Goal: Transaction & Acquisition: Purchase product/service

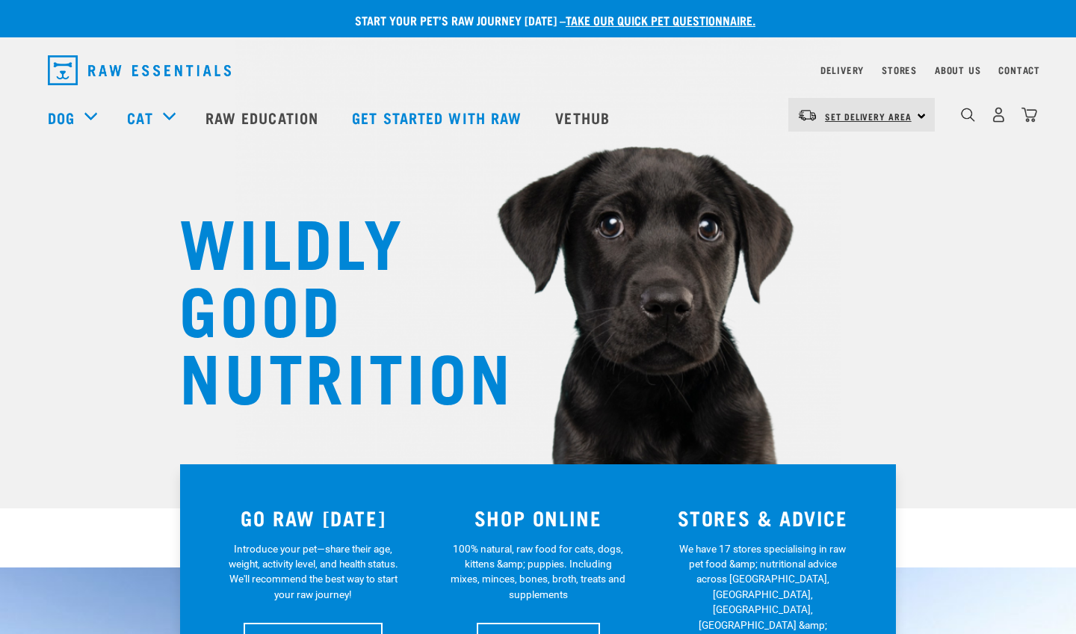
click at [901, 126] on link "Set Delivery Area" at bounding box center [868, 117] width 87 height 24
click at [854, 155] on link "[GEOGRAPHIC_DATA]" at bounding box center [859, 157] width 143 height 33
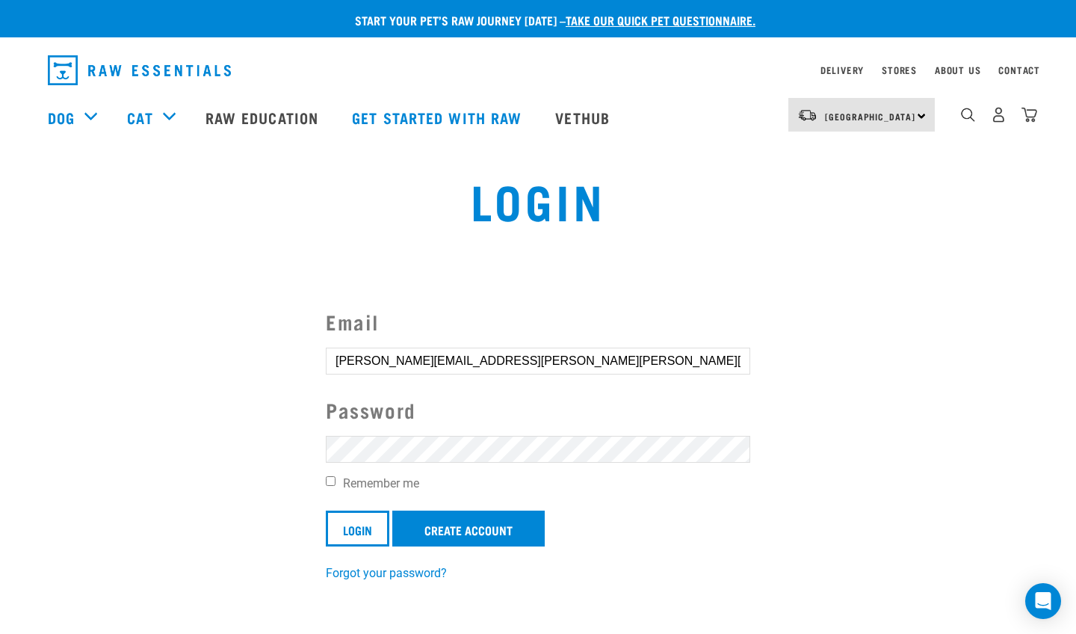
click at [226, 466] on section "Email heather.grace.robb@gmail.com Password Remember me Login Create Account Fo…" at bounding box center [538, 434] width 1076 height 332
click at [329, 485] on input "Remember me" at bounding box center [331, 481] width 10 height 10
checkbox input "true"
click at [358, 527] on input "Login" at bounding box center [358, 528] width 64 height 36
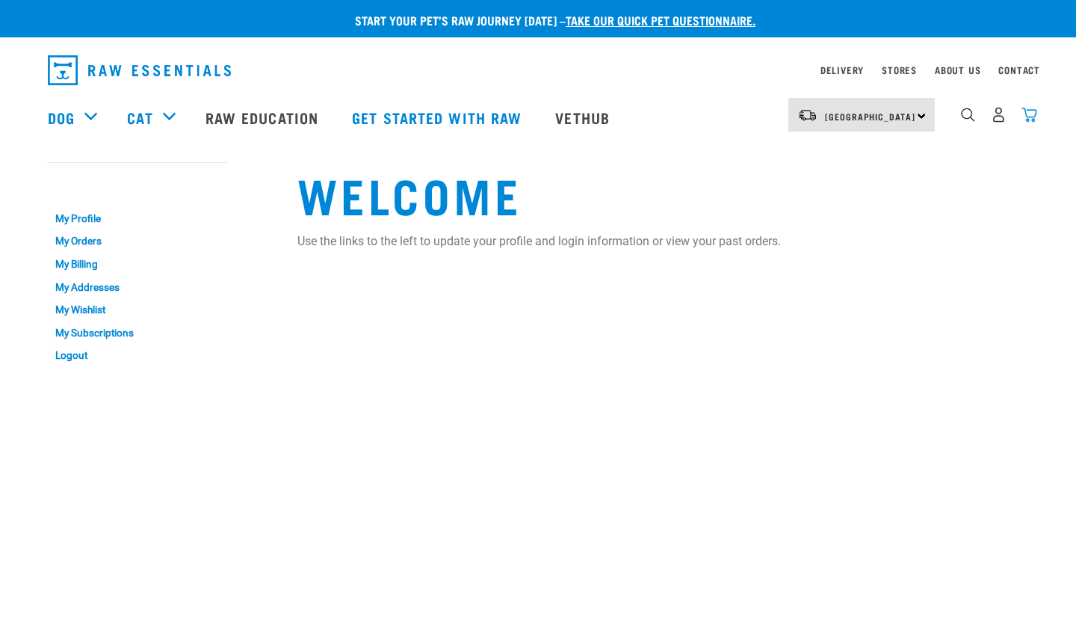
click at [1037, 115] on img "dropdown navigation" at bounding box center [1030, 115] width 16 height 16
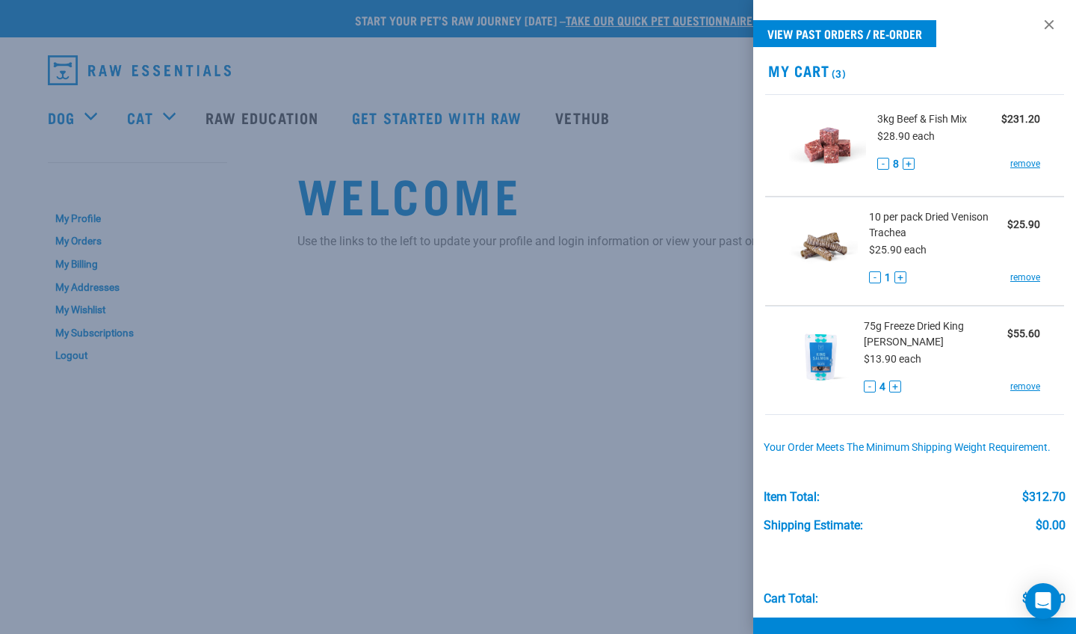
scroll to position [1, 0]
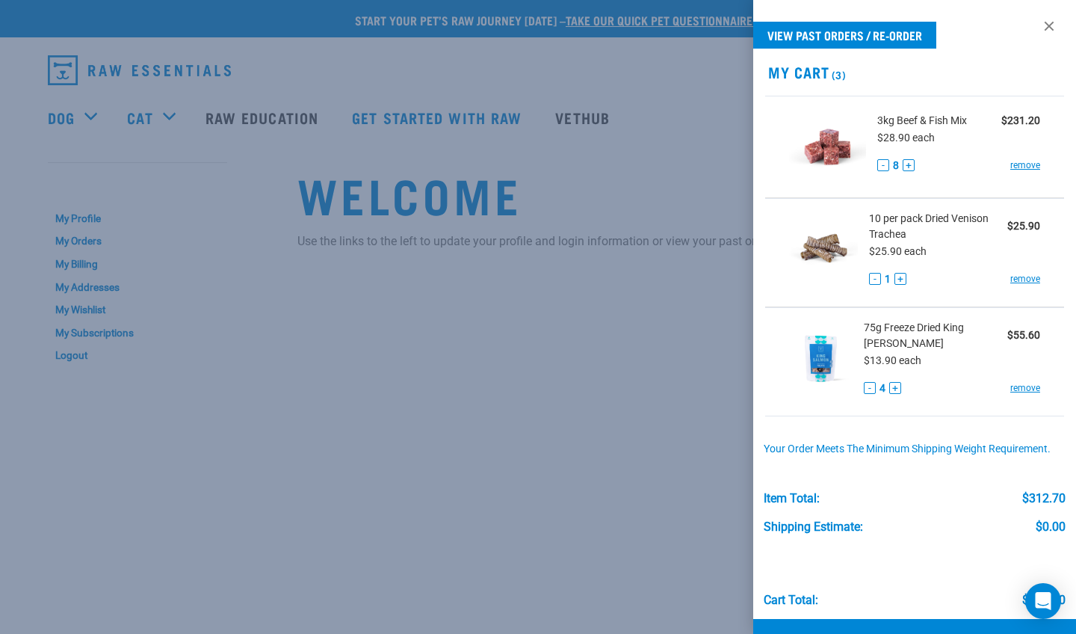
click at [693, 322] on div at bounding box center [538, 317] width 1076 height 634
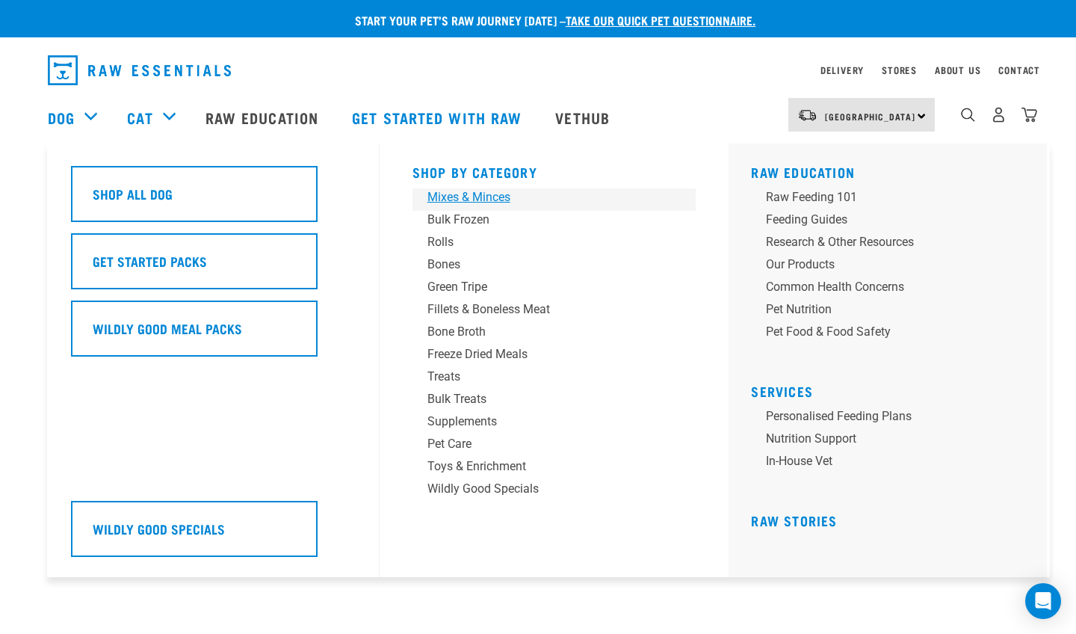
click at [502, 201] on div "Mixes & Minces" at bounding box center [543, 197] width 233 height 18
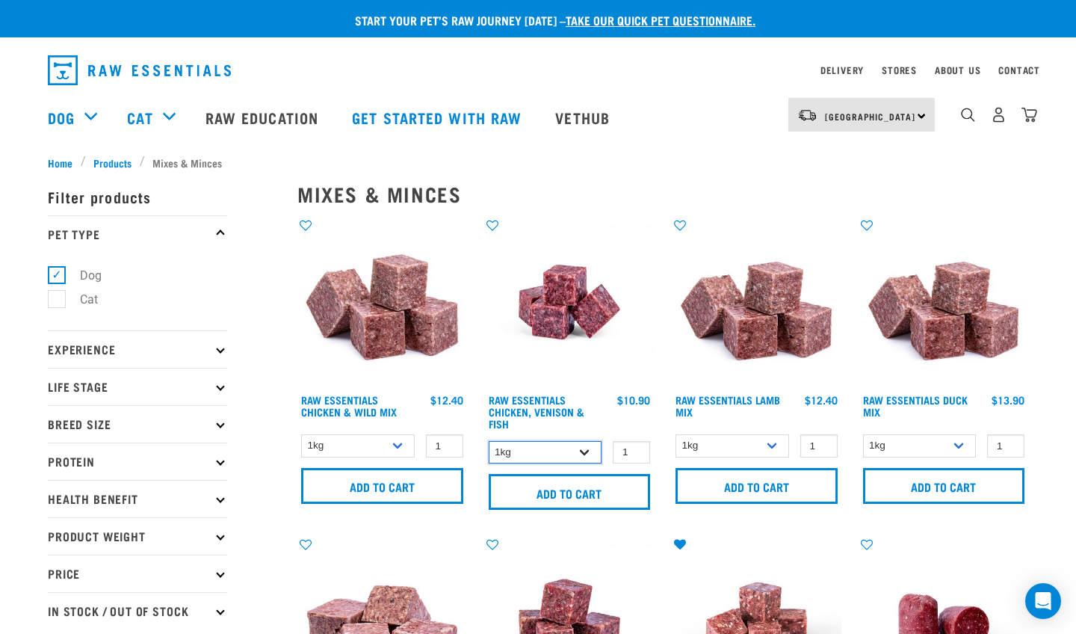
select select "28665"
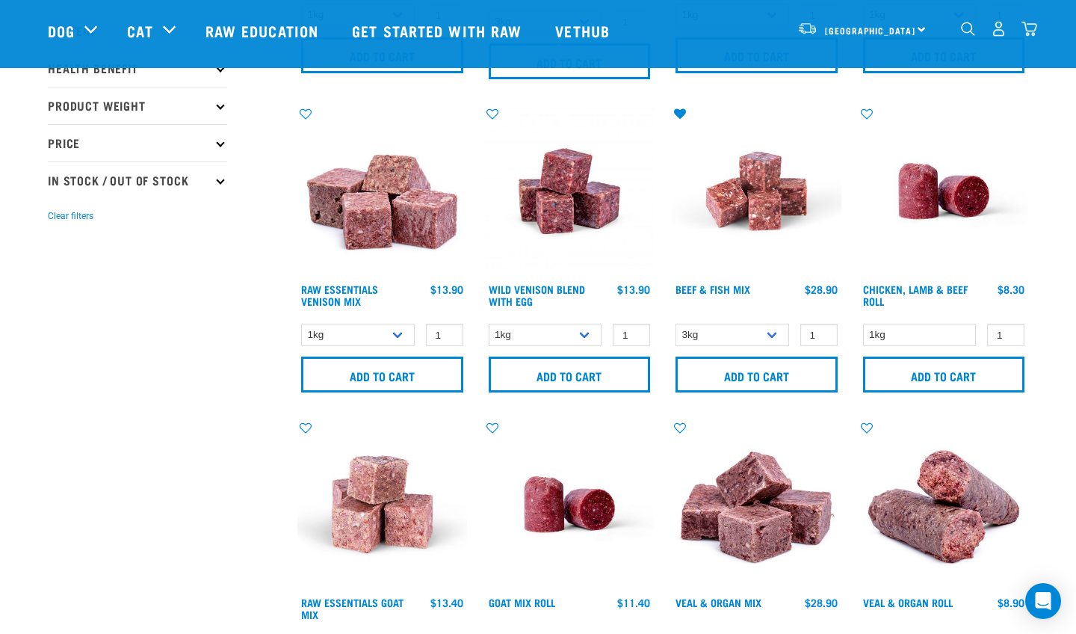
scroll to position [321, 0]
select select "712"
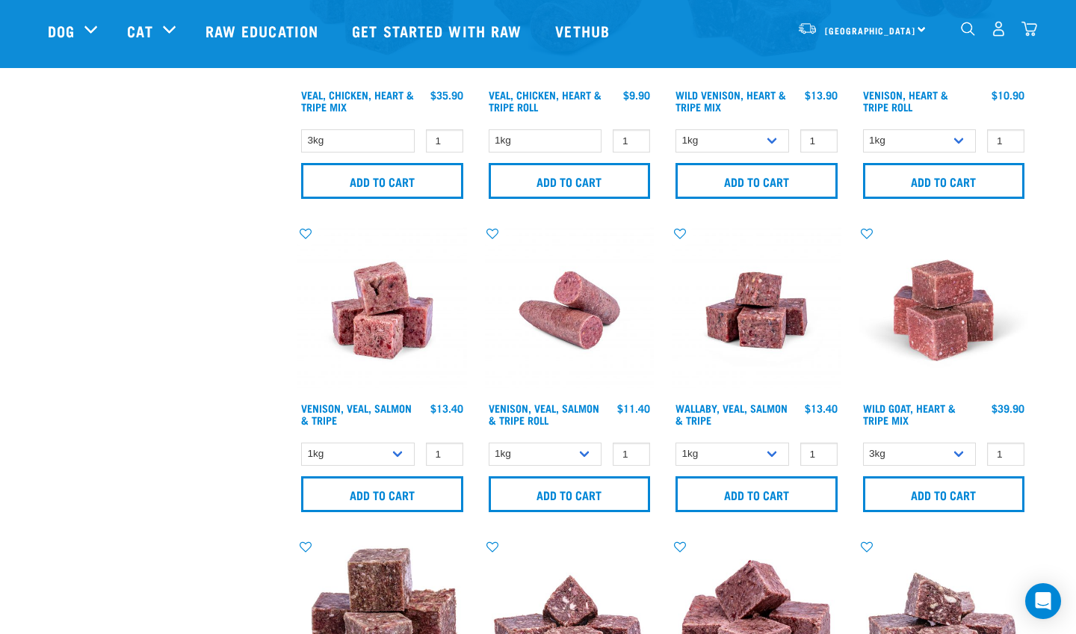
scroll to position [1458, 0]
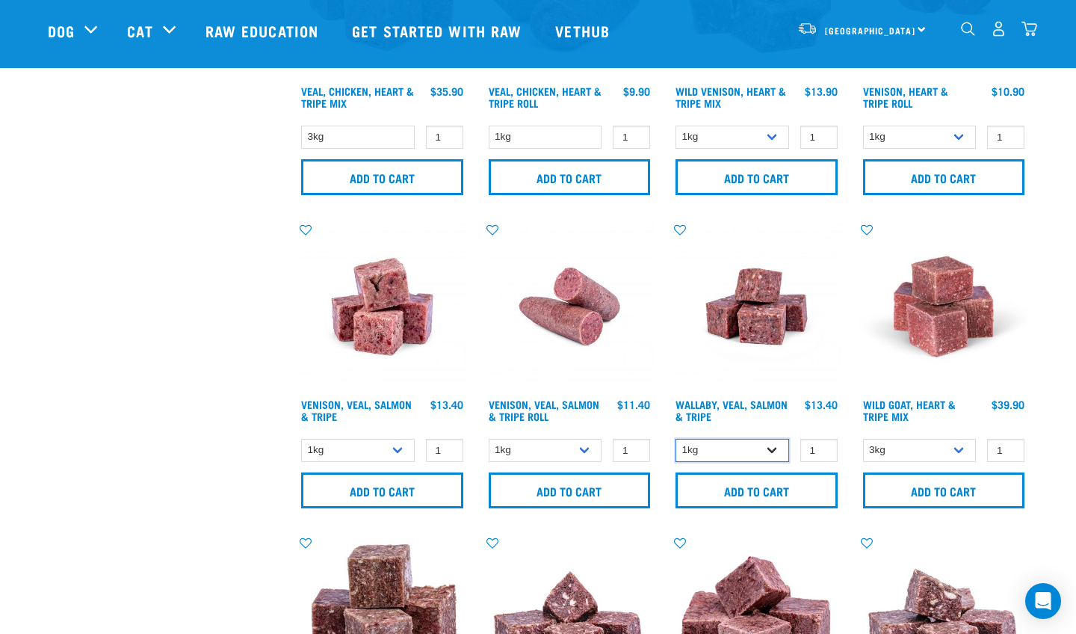
select select "45457"
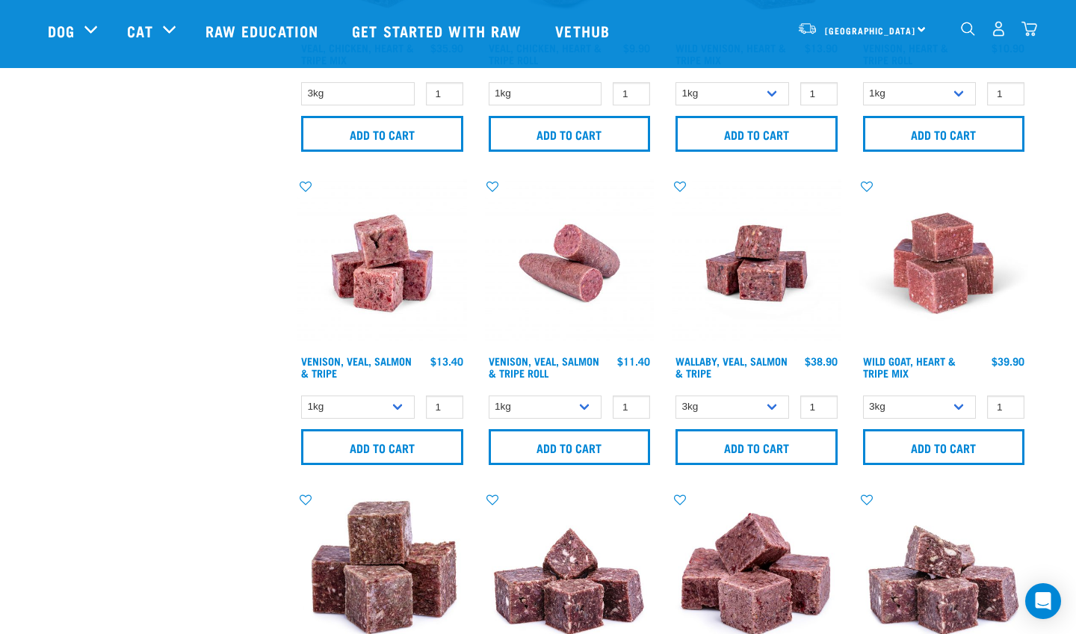
scroll to position [1523, 0]
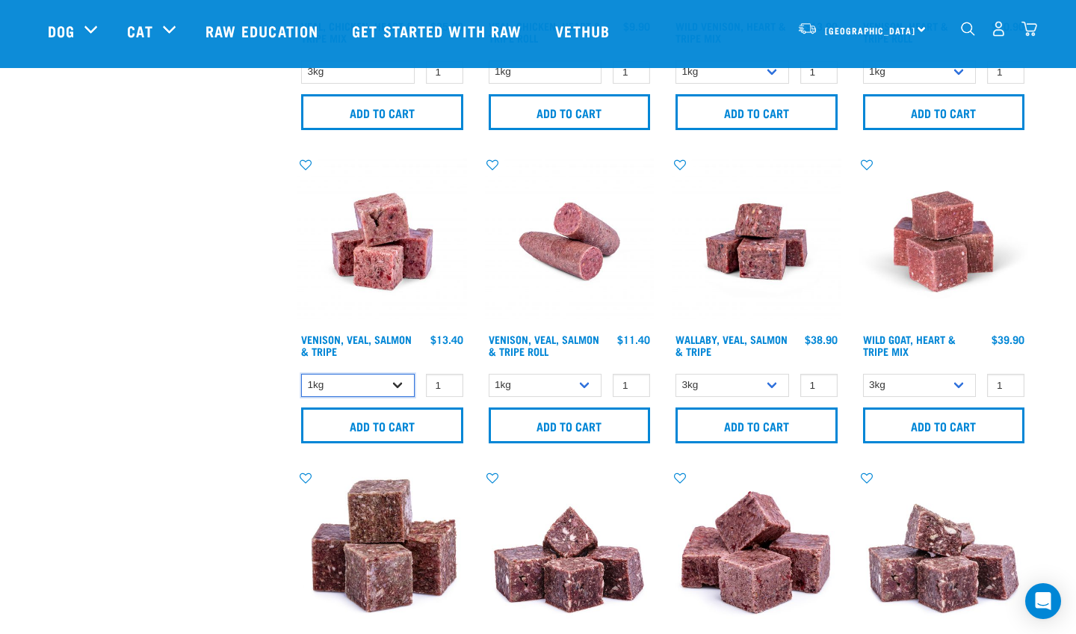
select select "62284"
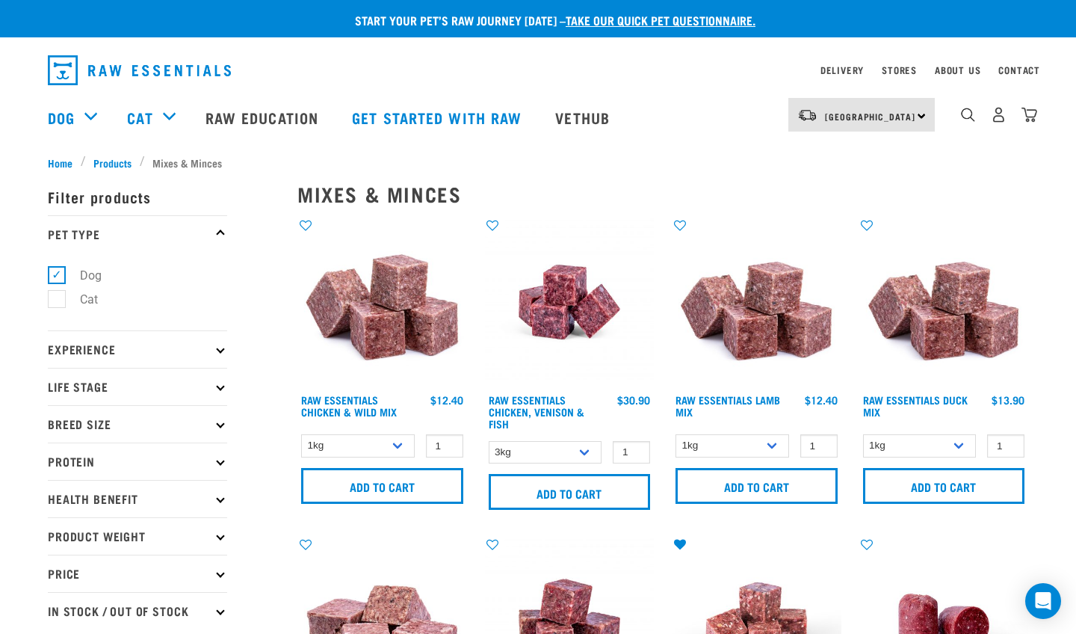
scroll to position [0, 0]
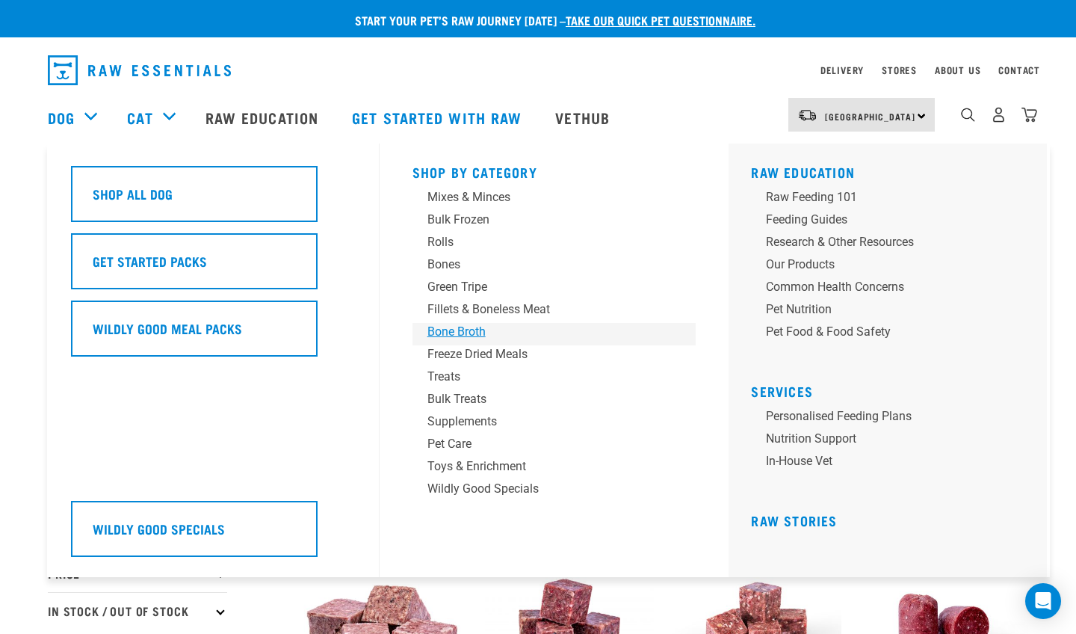
click at [548, 339] on div "Bone Broth" at bounding box center [543, 332] width 233 height 18
